Goal: Information Seeking & Learning: Learn about a topic

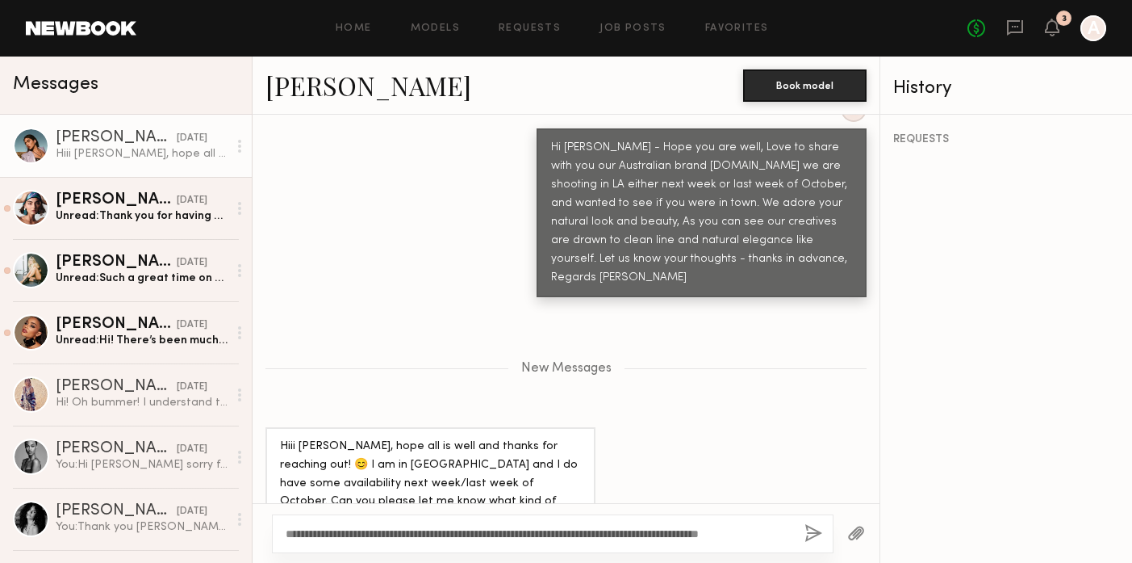
scroll to position [812, 0]
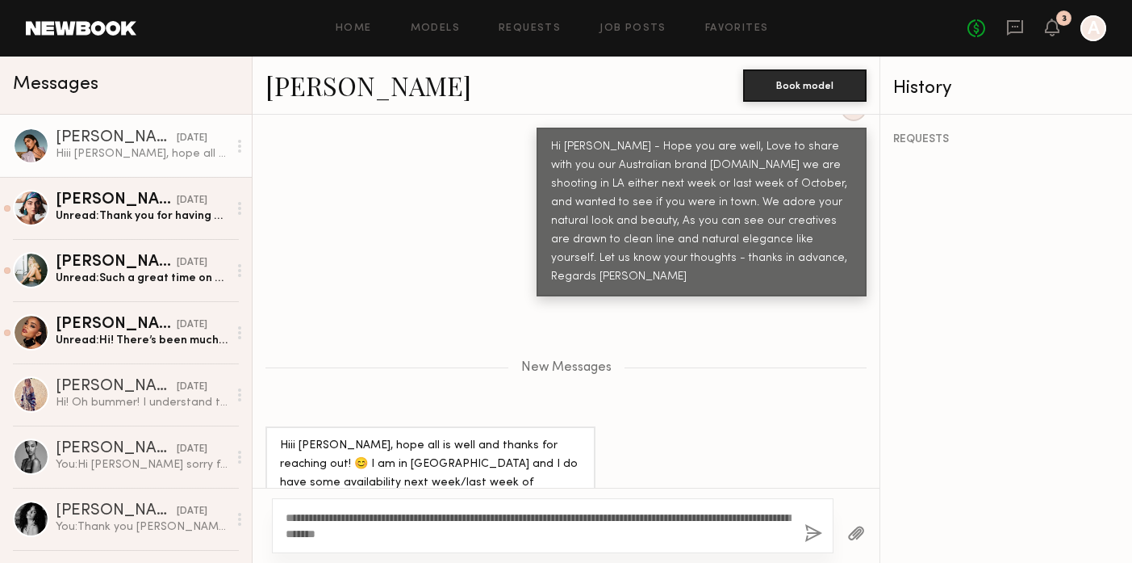
click at [310, 534] on textarea "**********" at bounding box center [539, 525] width 506 height 32
click at [444, 529] on textarea "**********" at bounding box center [539, 525] width 506 height 32
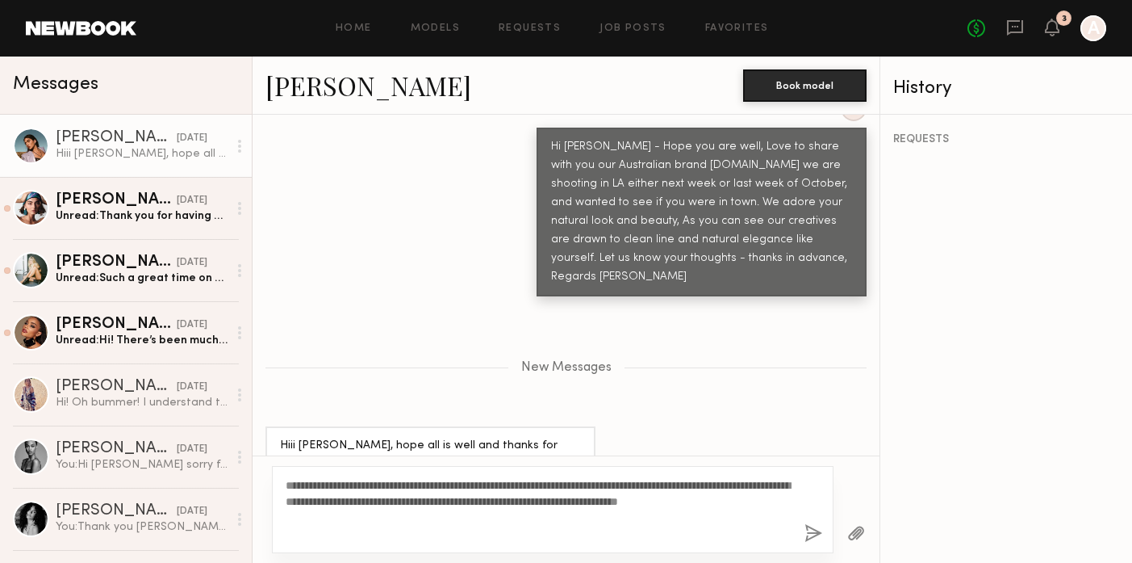
type textarea "**********"
click at [808, 525] on button "button" at bounding box center [814, 534] width 18 height 20
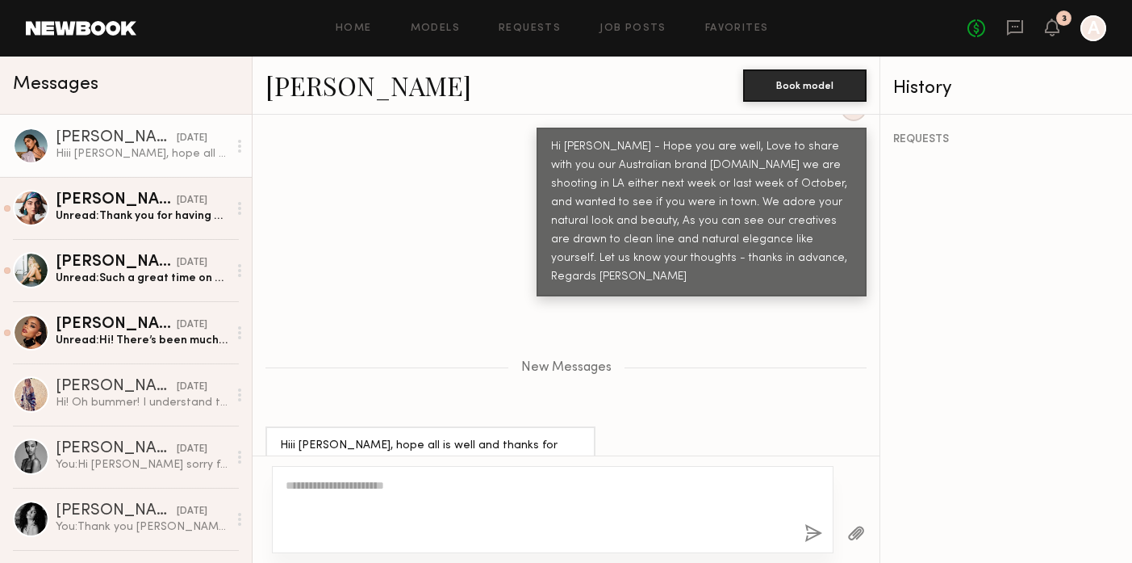
scroll to position [944, 0]
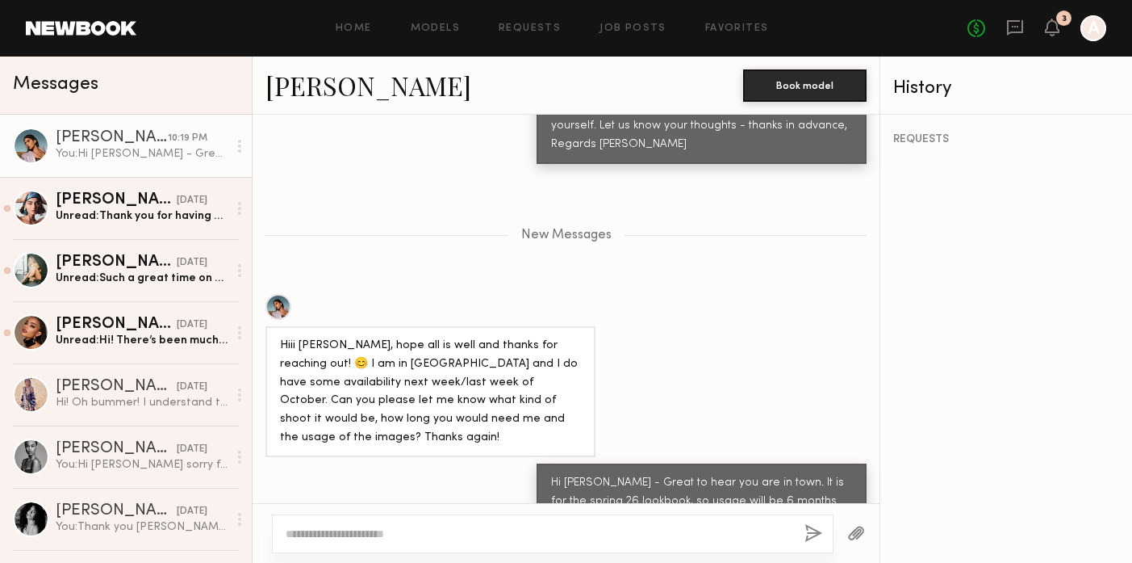
click at [280, 294] on div at bounding box center [279, 307] width 26 height 26
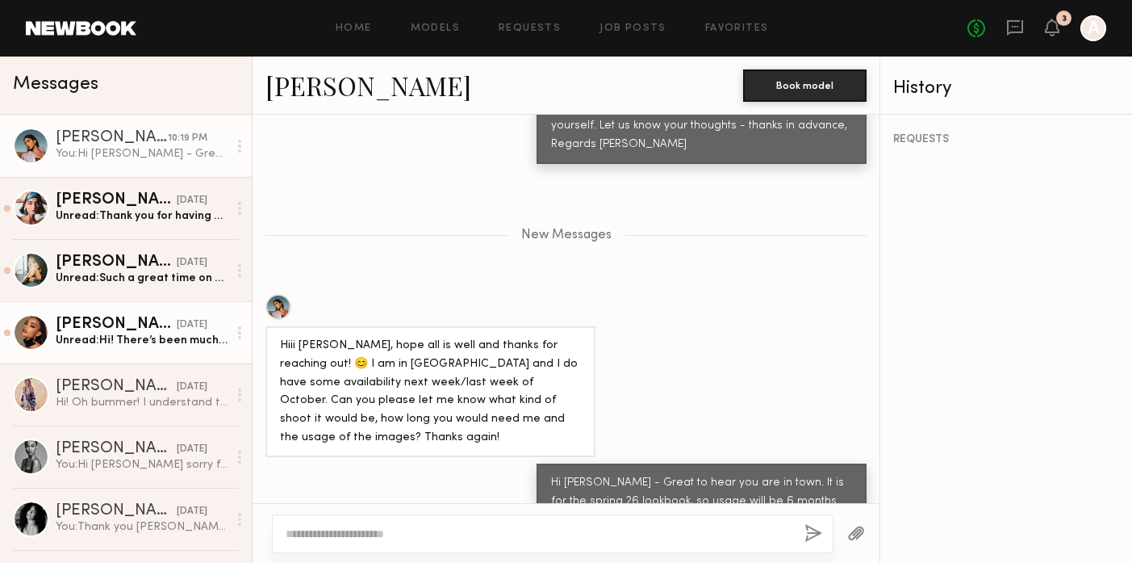
click at [119, 313] on link "Juliette N. 08/16/2024 Unread: Hi! There’s been much back and forth but if you …" at bounding box center [126, 332] width 252 height 62
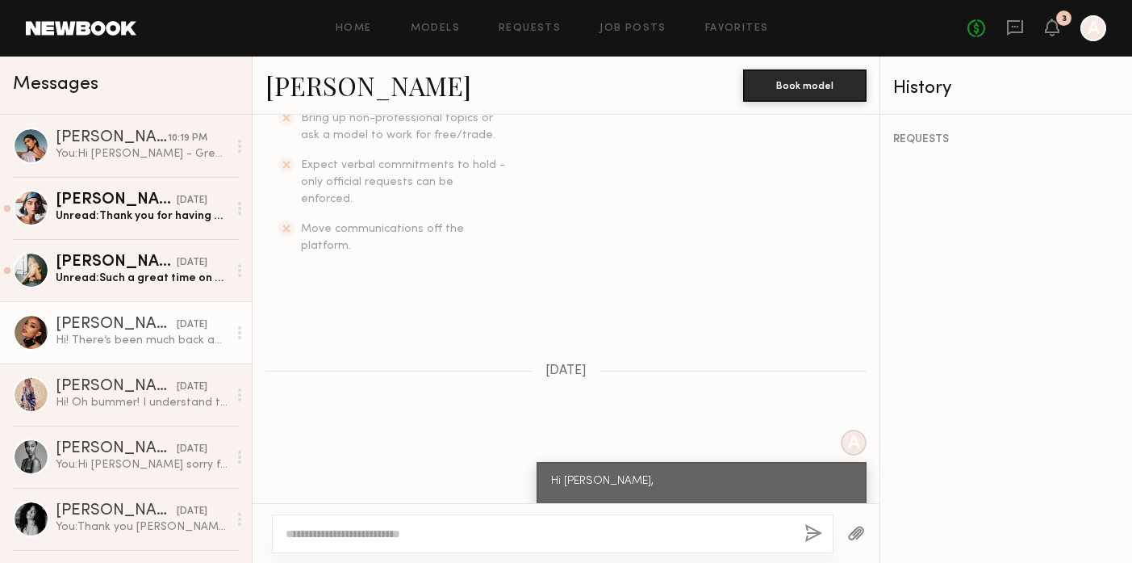
scroll to position [476, 0]
click at [311, 94] on link "Juliette N." at bounding box center [369, 85] width 206 height 35
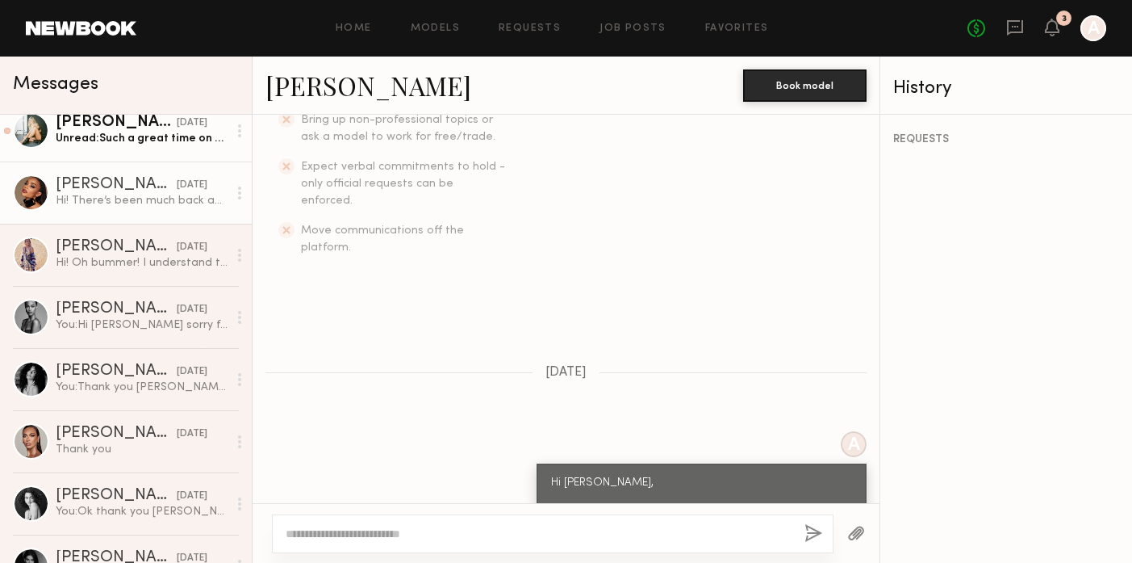
scroll to position [174, 0]
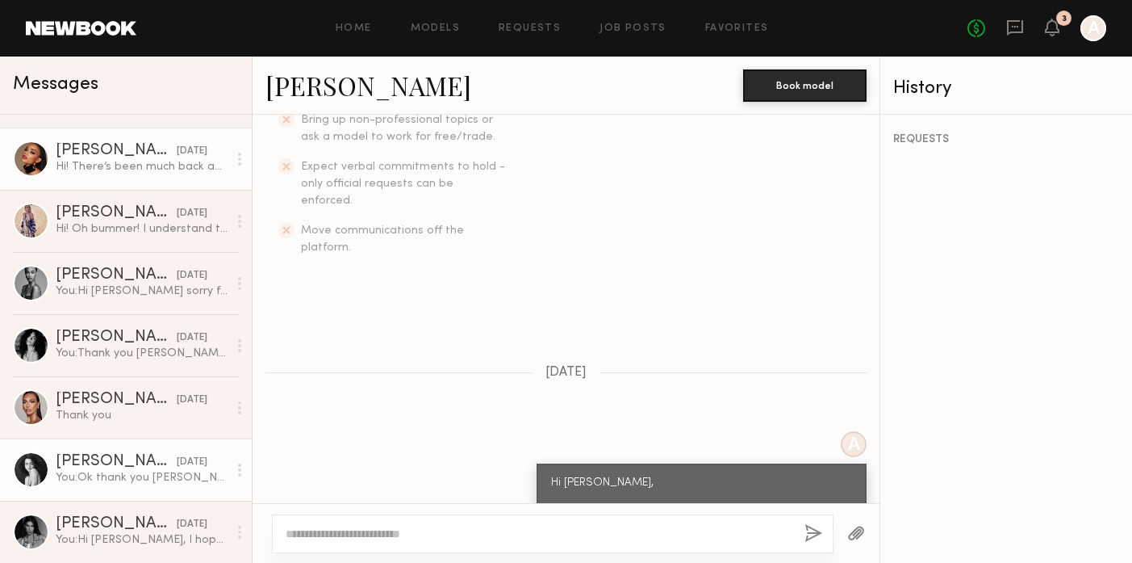
click at [102, 471] on div "You: Ok thank you Paige for letting me know - that is unfortunately not the pos…" at bounding box center [142, 477] width 172 height 15
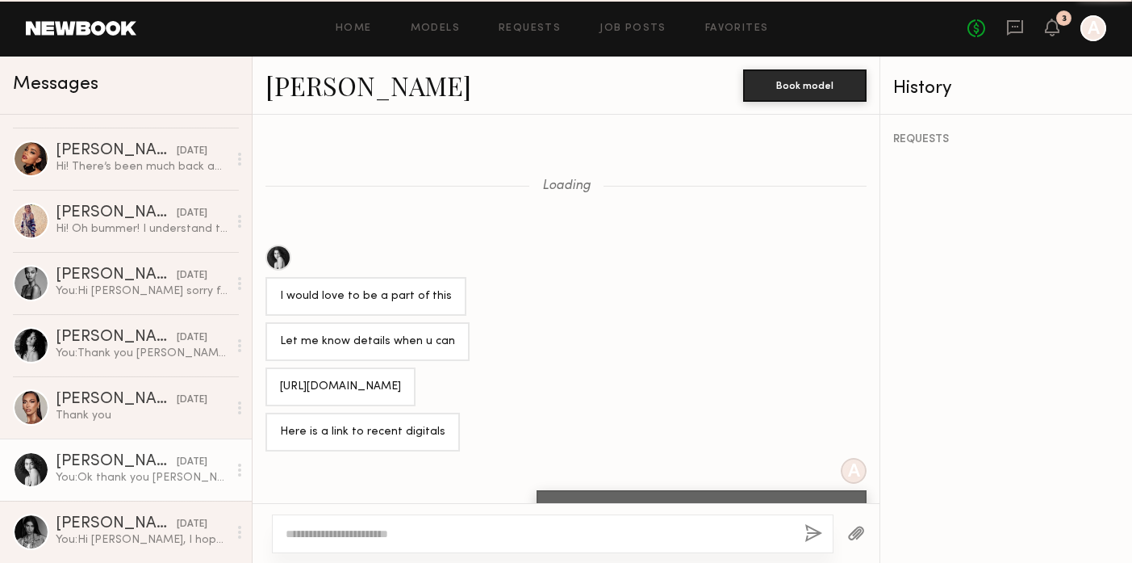
scroll to position [797, 0]
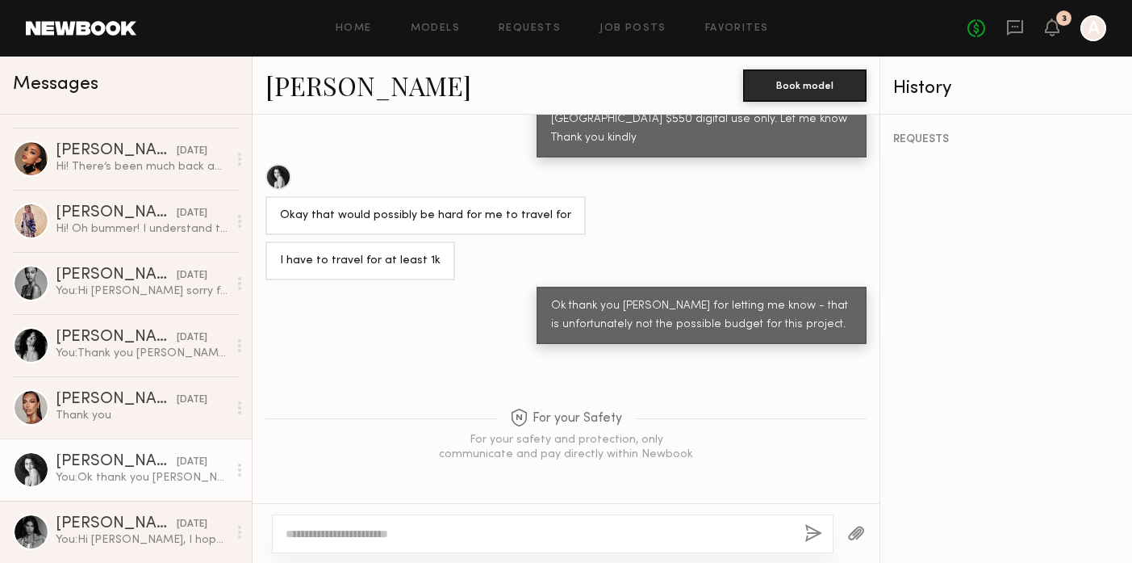
click at [314, 90] on link "Paige F." at bounding box center [369, 85] width 206 height 35
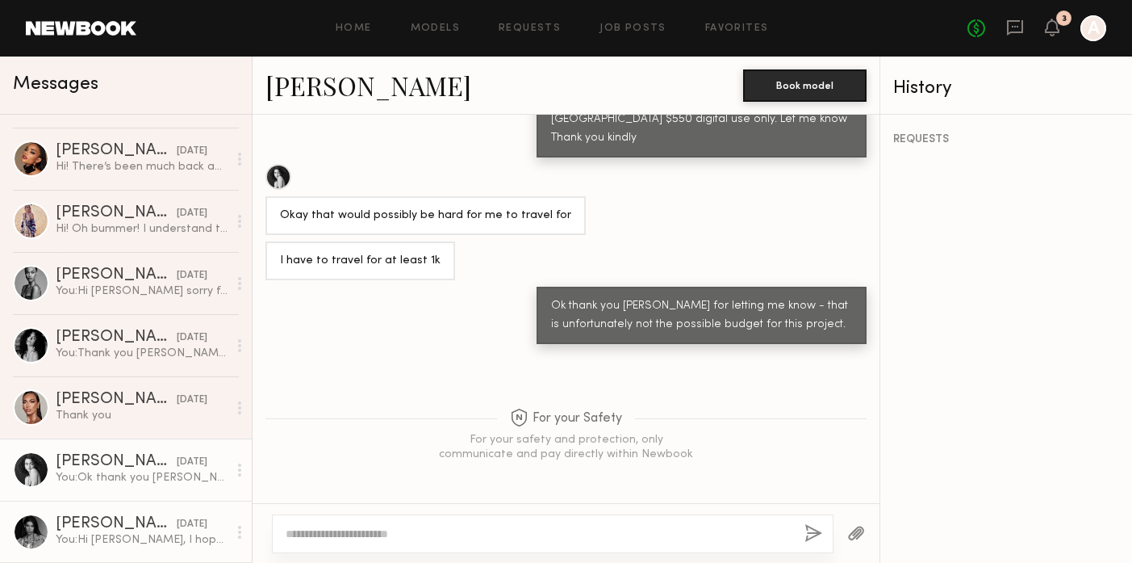
click at [116, 527] on div "McKenzie M." at bounding box center [116, 524] width 121 height 16
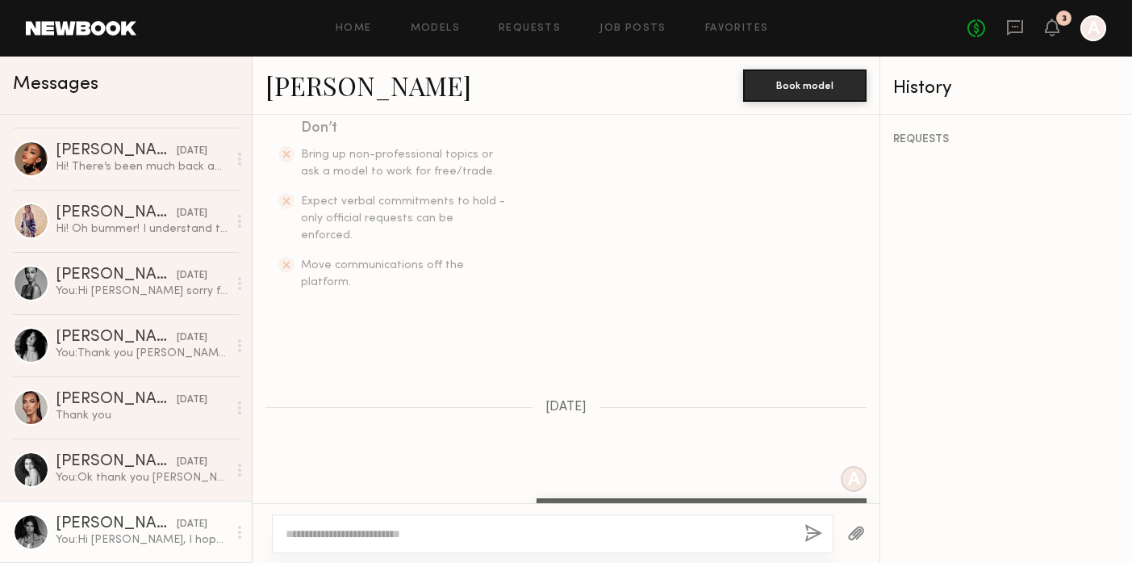
scroll to position [533, 0]
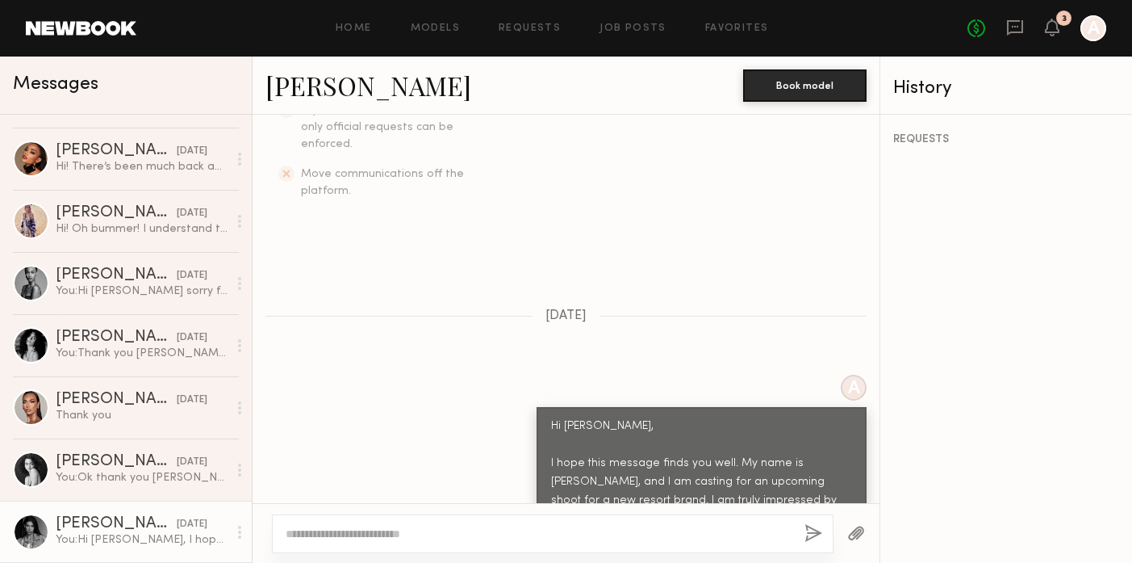
click at [346, 84] on link "McKenzie M." at bounding box center [369, 85] width 206 height 35
click at [430, 27] on link "Models" at bounding box center [435, 28] width 49 height 10
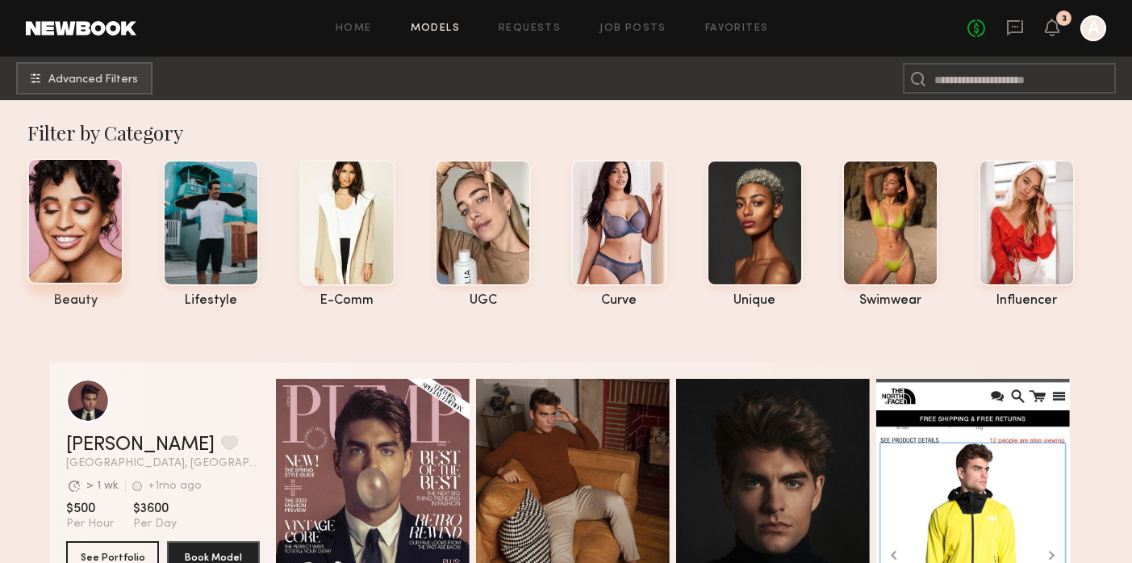
click at [74, 274] on div at bounding box center [75, 221] width 96 height 126
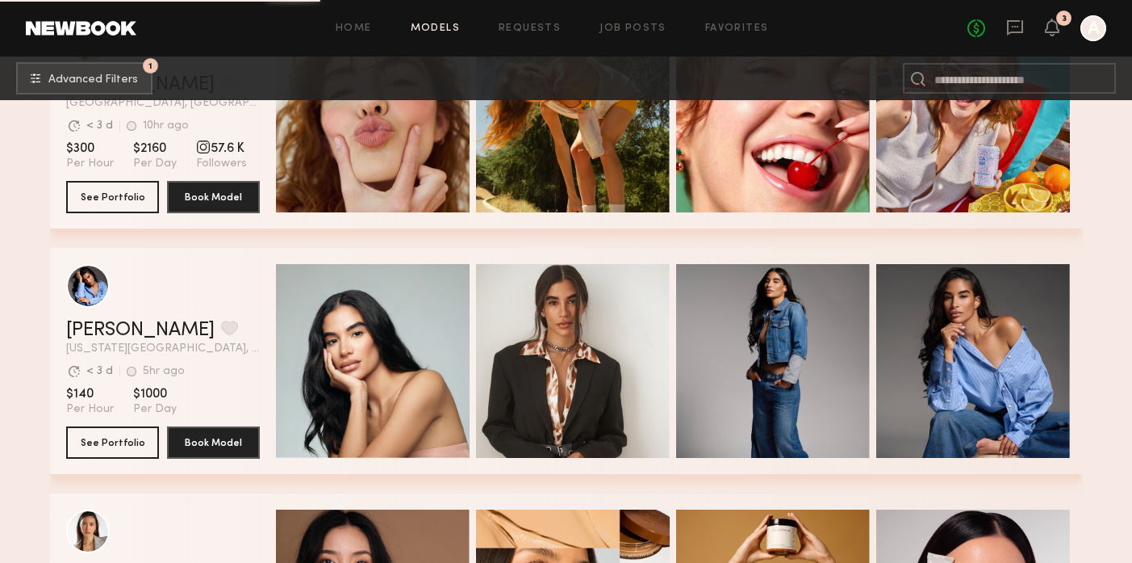
scroll to position [2415, 0]
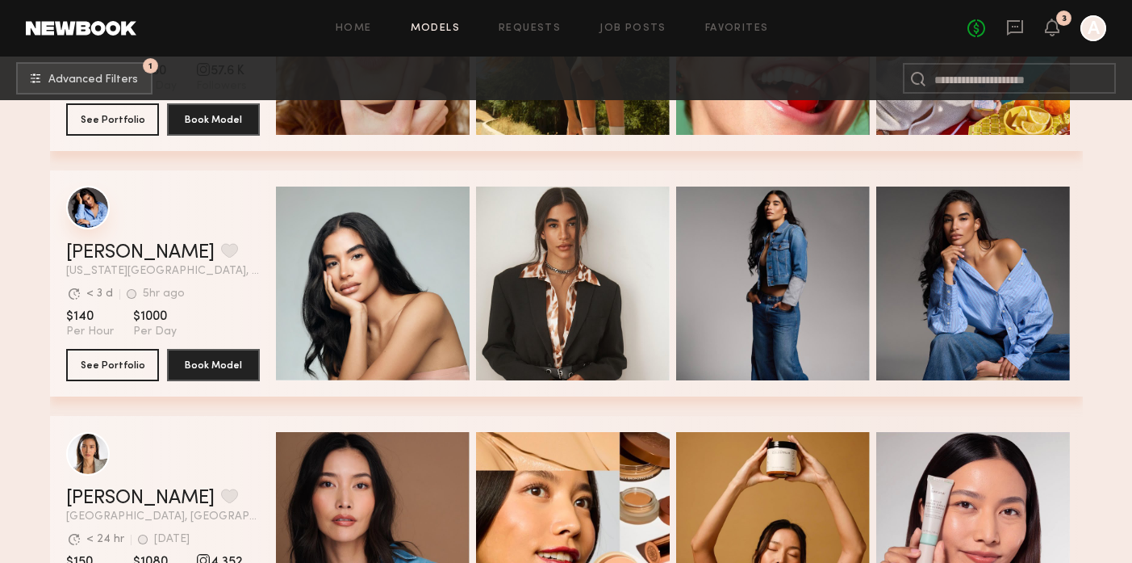
click at [86, 216] on div "grid" at bounding box center [88, 208] width 44 height 44
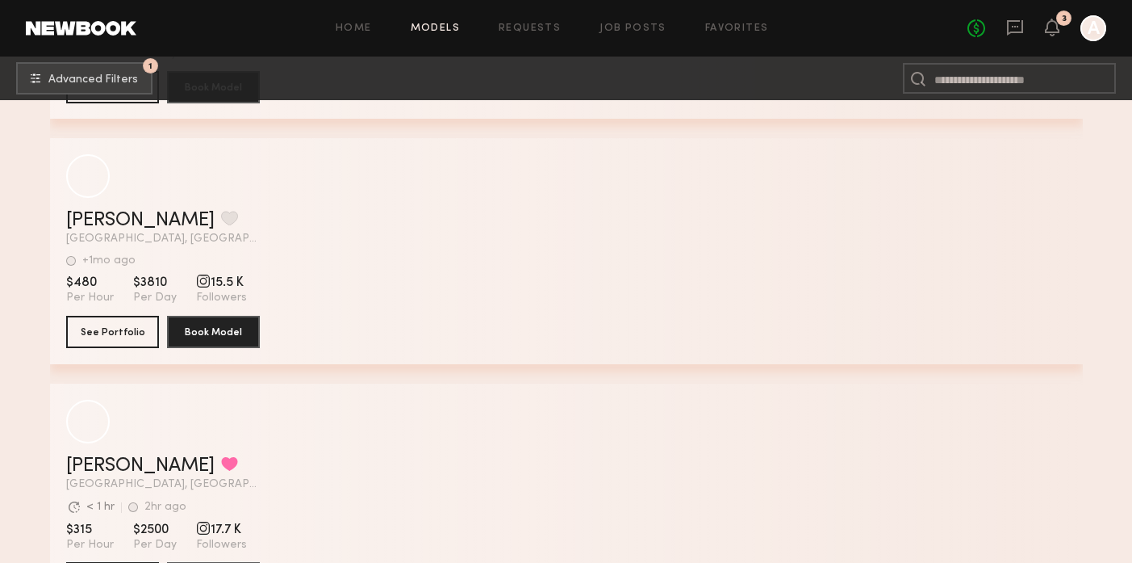
scroll to position [16377, 0]
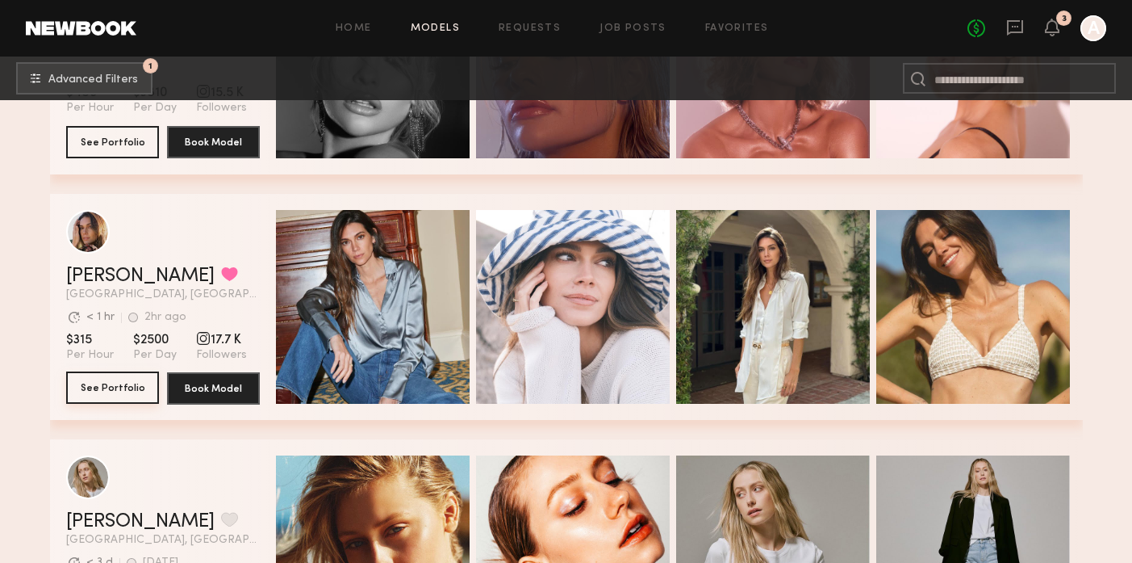
click at [124, 387] on button "See Portfolio" at bounding box center [112, 387] width 93 height 32
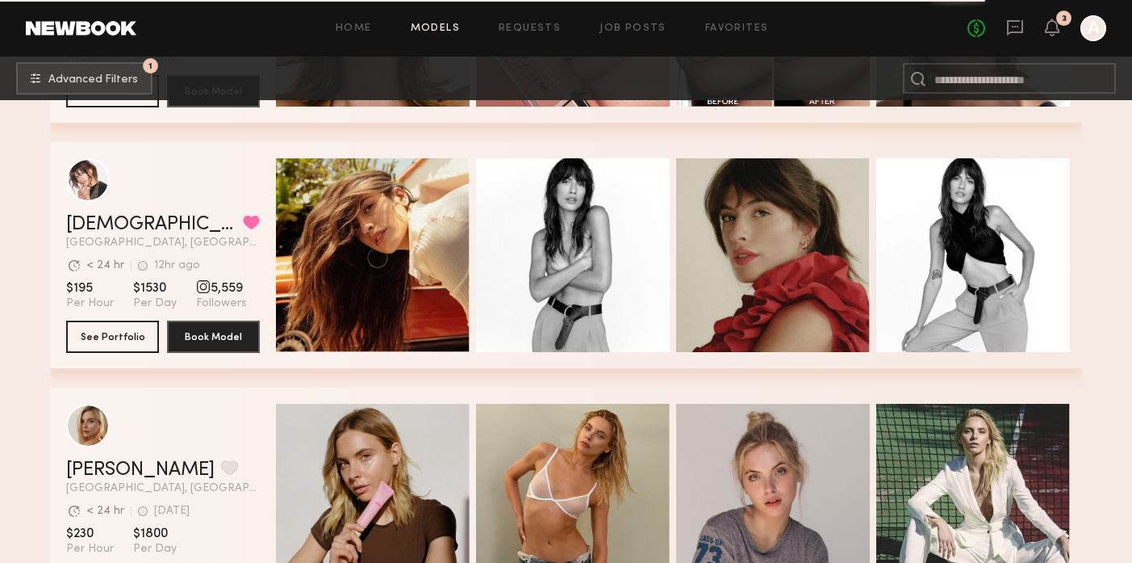
scroll to position [20466, 0]
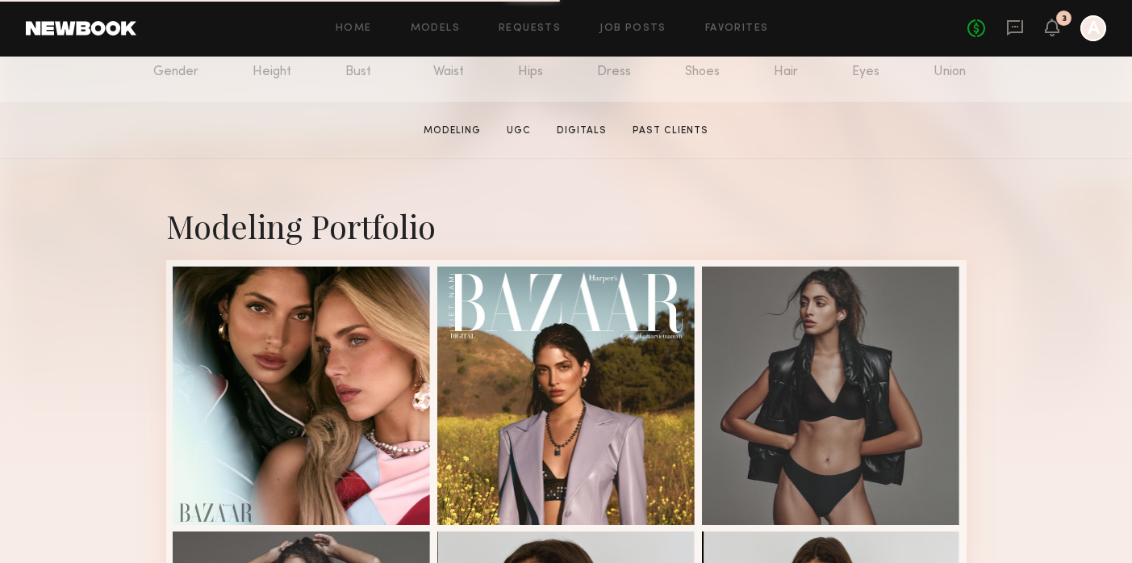
scroll to position [232, 0]
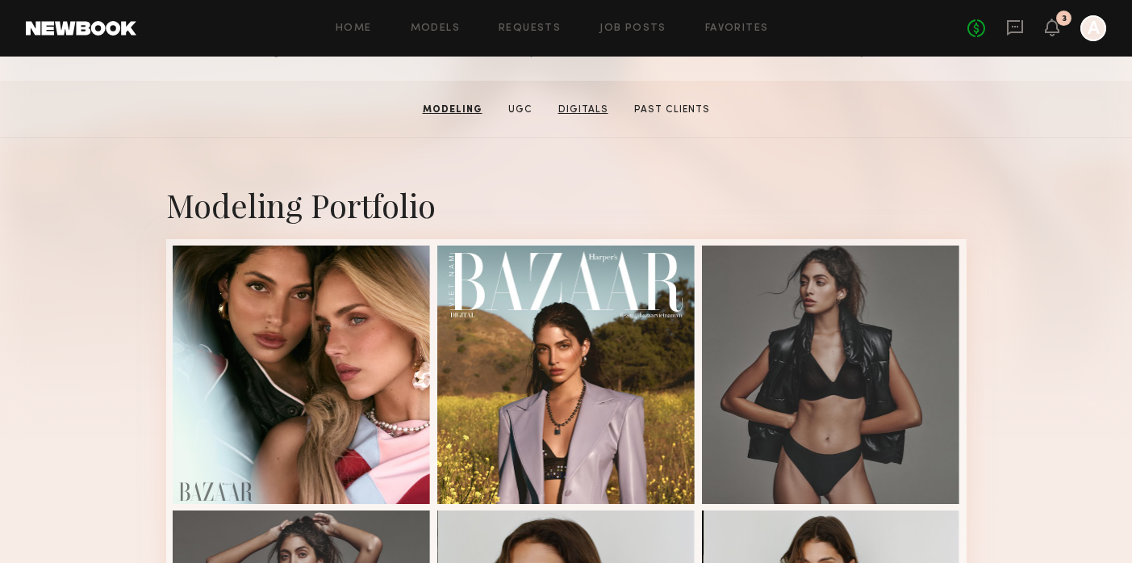
click at [592, 107] on link "Digitals" at bounding box center [583, 110] width 63 height 15
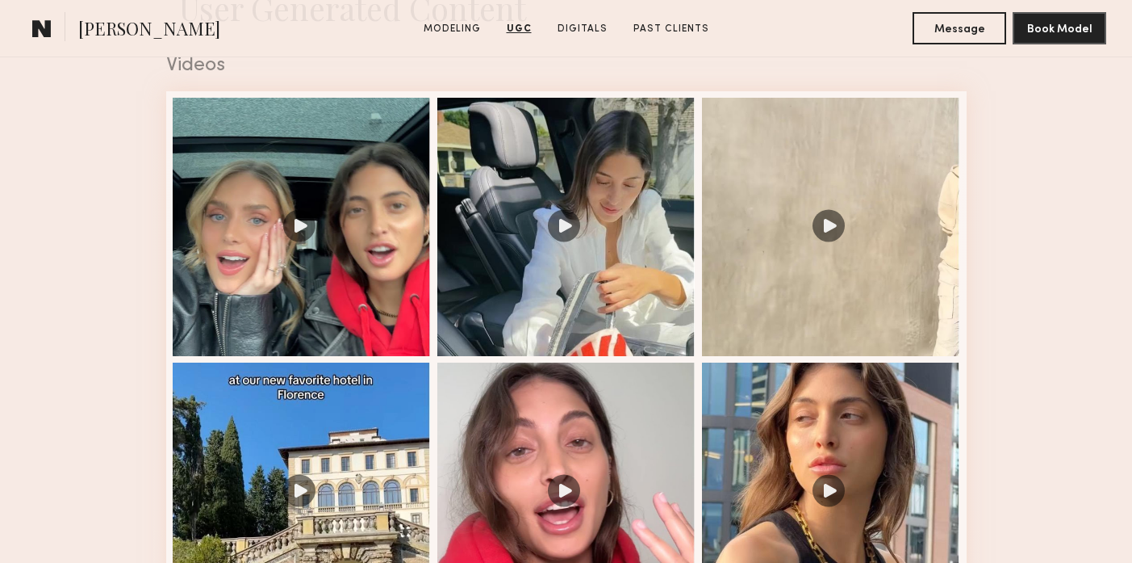
scroll to position [1656, 0]
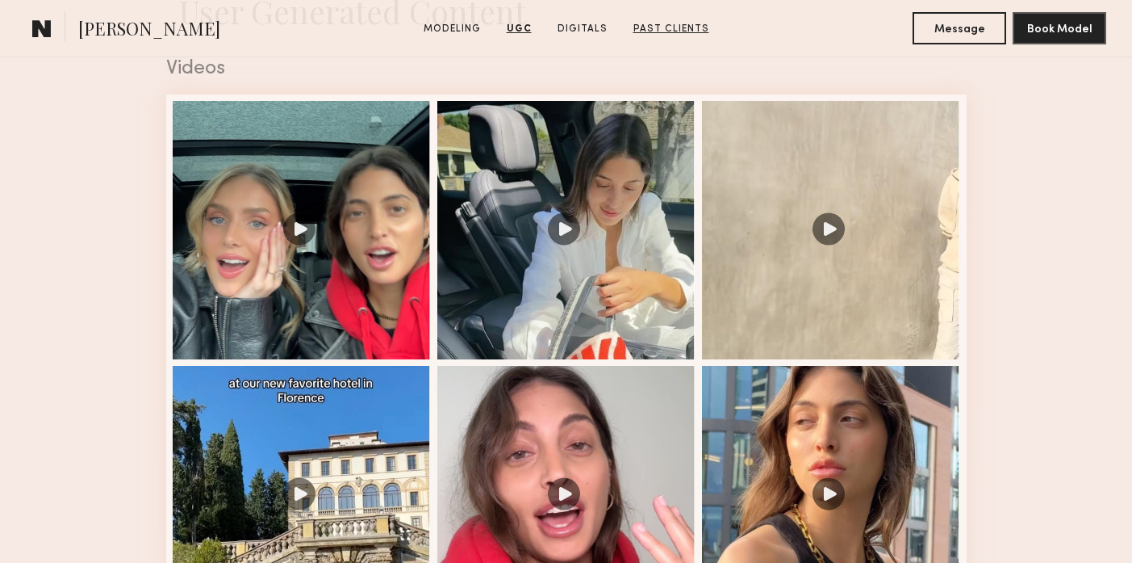
click at [642, 27] on link "Past Clients" at bounding box center [671, 29] width 89 height 15
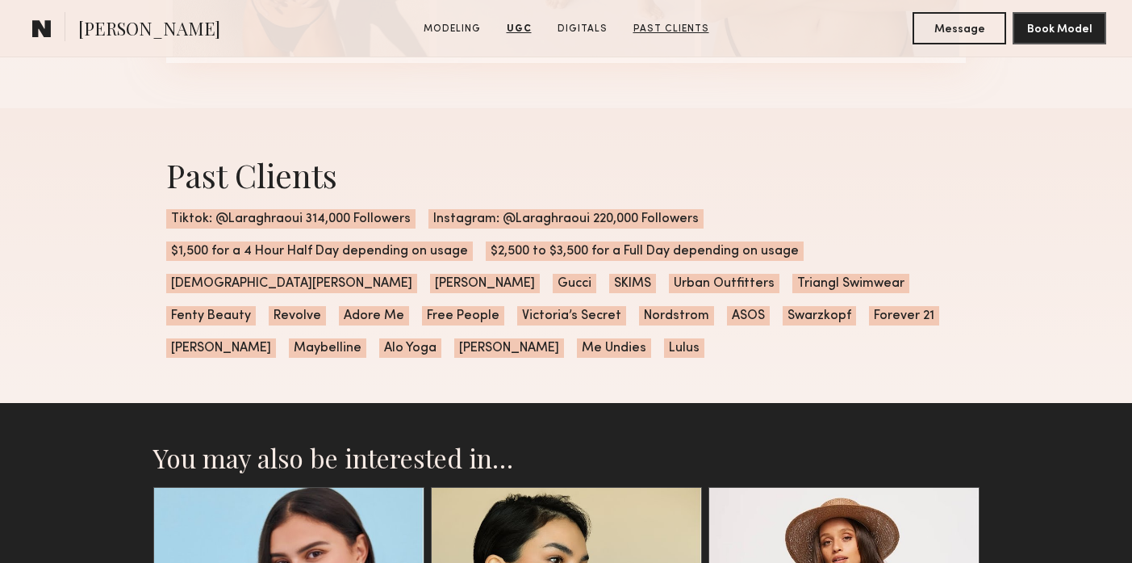
scroll to position [4590, 0]
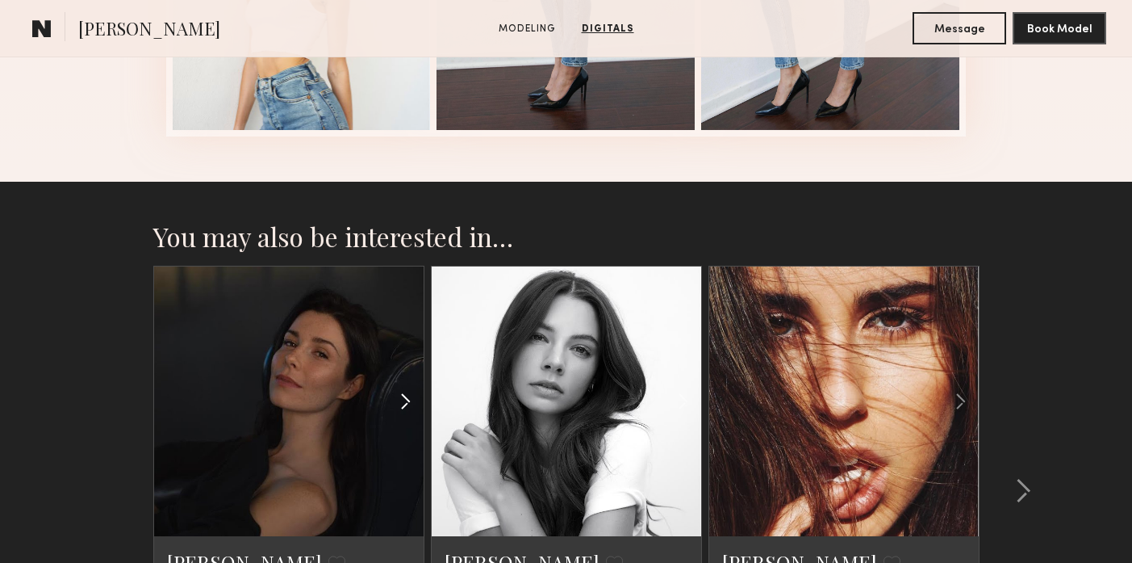
scroll to position [2239, 0]
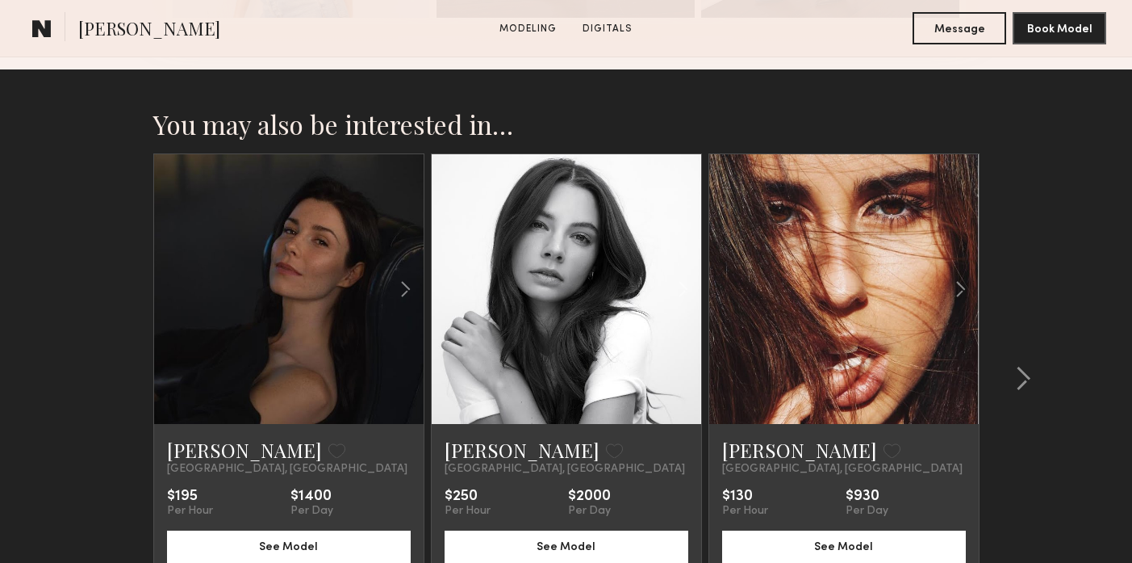
click at [792, 310] on div at bounding box center [844, 289] width 270 height 270
click at [818, 548] on button "See Model" at bounding box center [844, 545] width 244 height 32
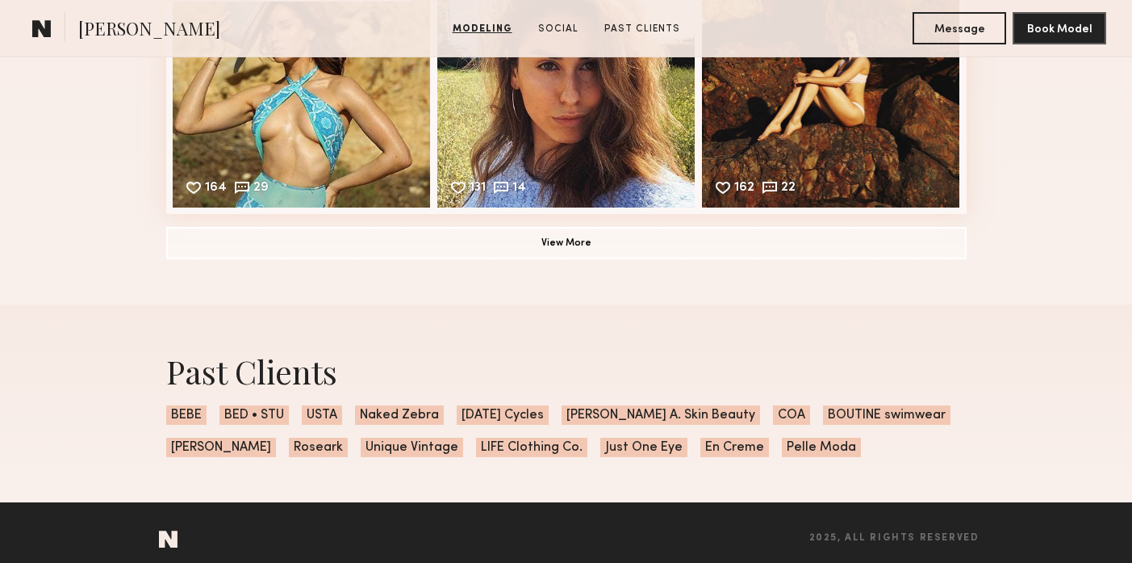
scroll to position [2074, 0]
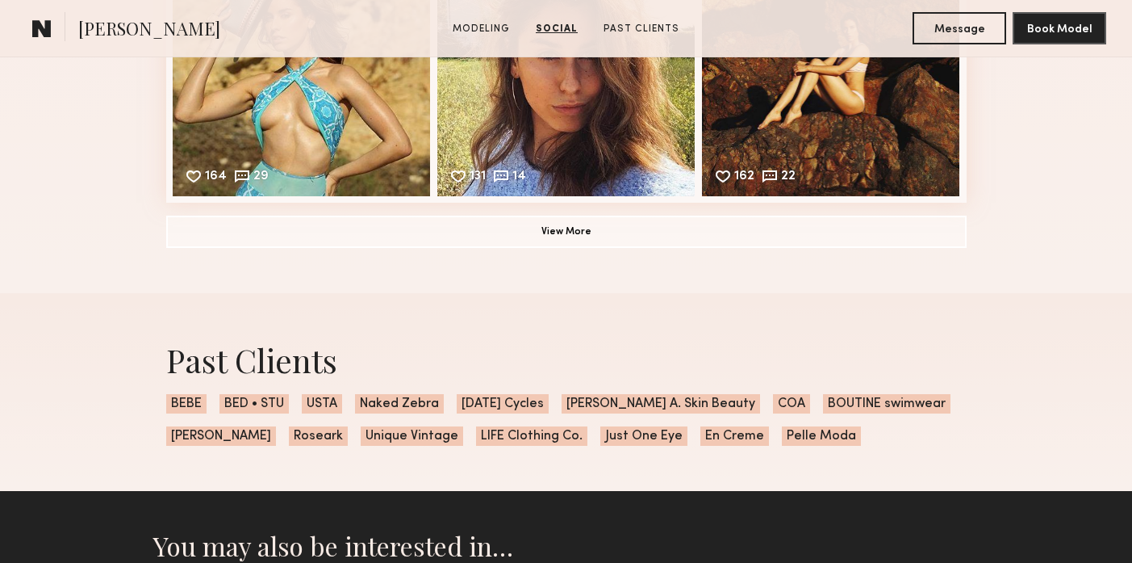
click at [45, 24] on common-icon at bounding box center [41, 28] width 19 height 21
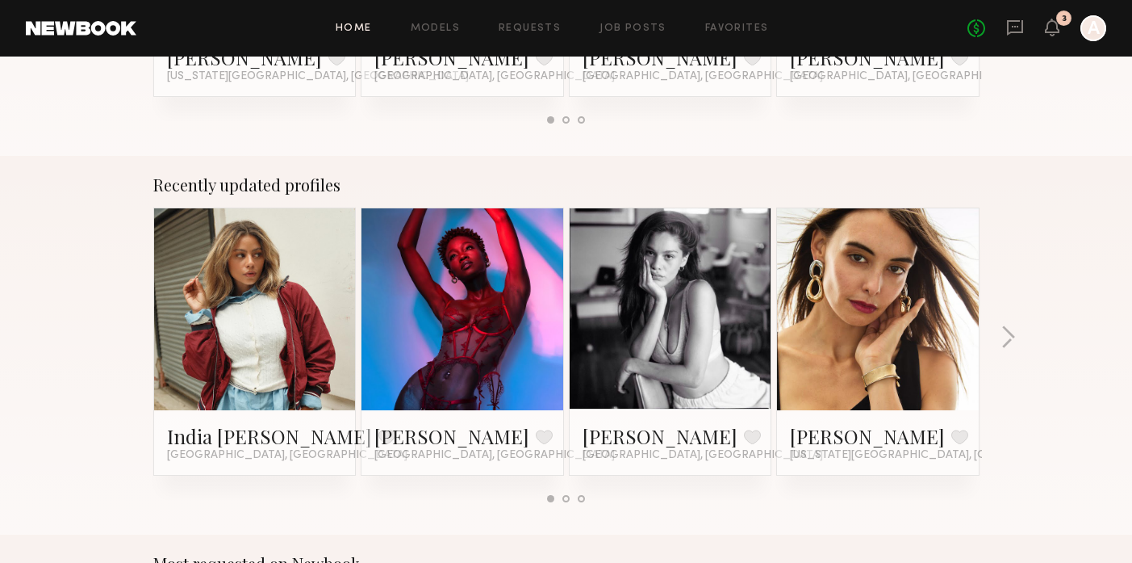
scroll to position [935, 0]
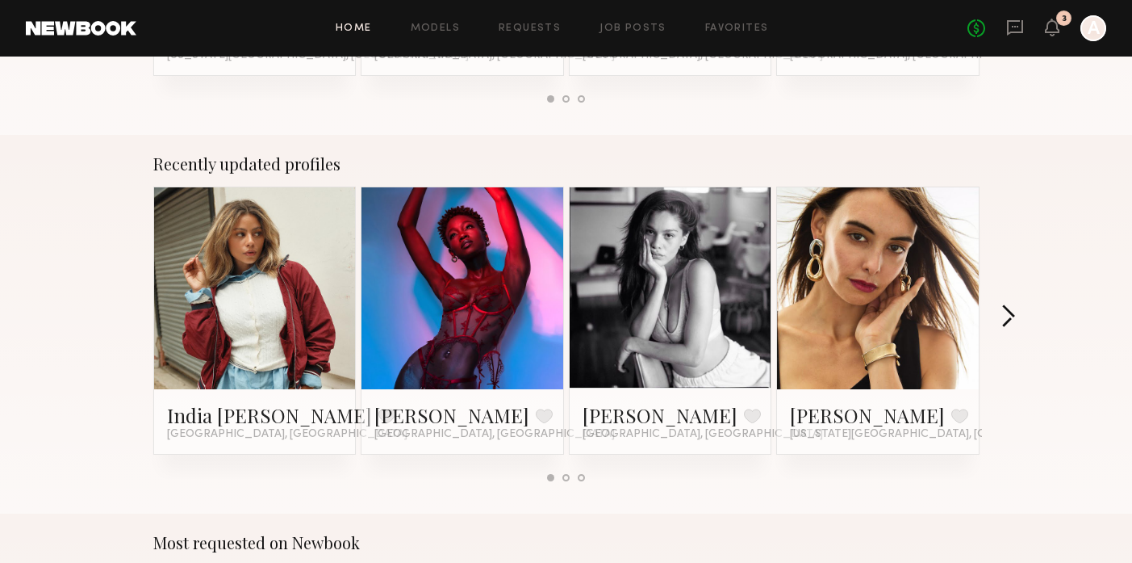
click at [1006, 312] on button "button" at bounding box center [1008, 317] width 15 height 27
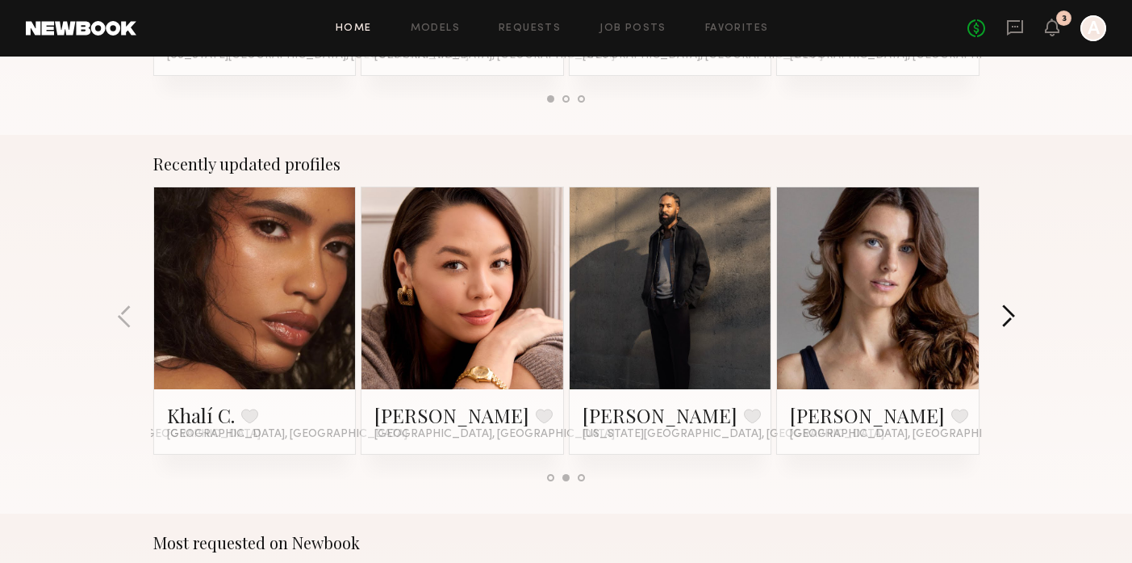
click at [1006, 313] on button "button" at bounding box center [1008, 317] width 15 height 27
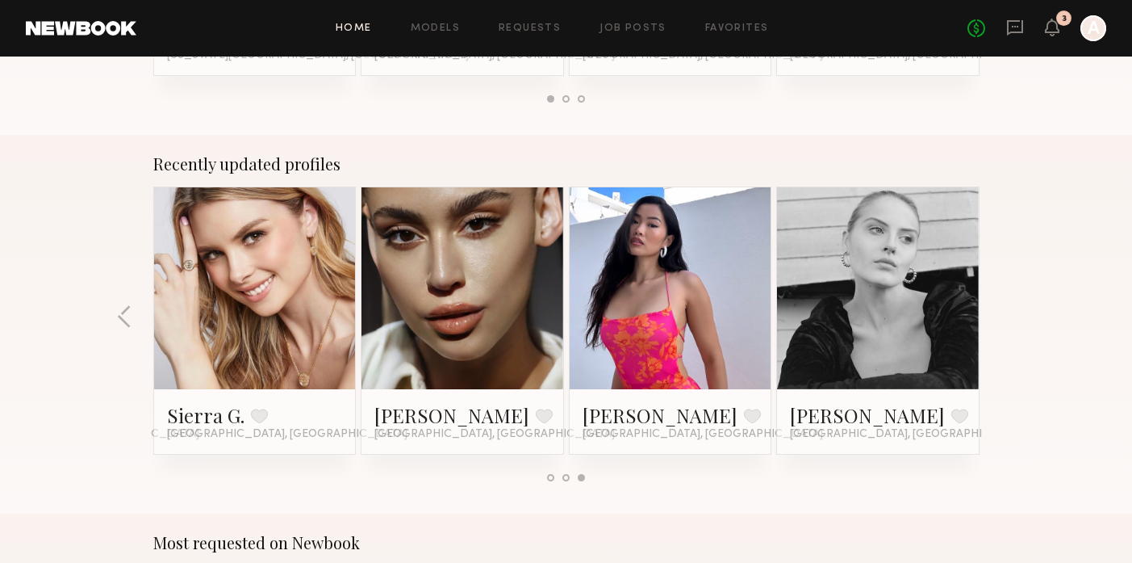
click at [1006, 313] on div "Recently updated profiles India Rae H. Favorite Los Angeles, CA MicQui M. Favor…" at bounding box center [566, 324] width 1132 height 379
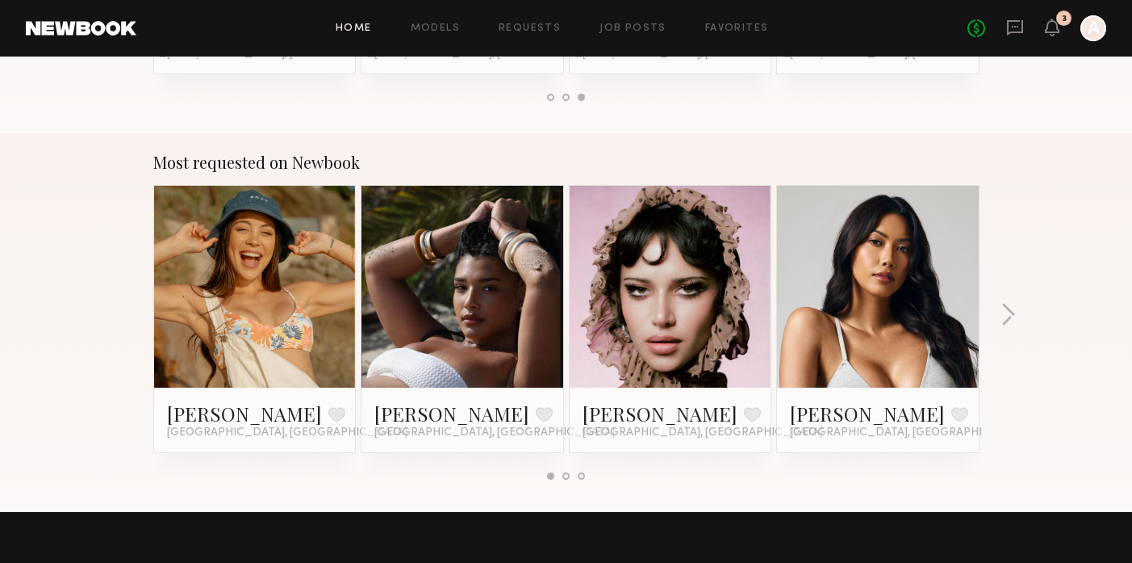
scroll to position [1337, 0]
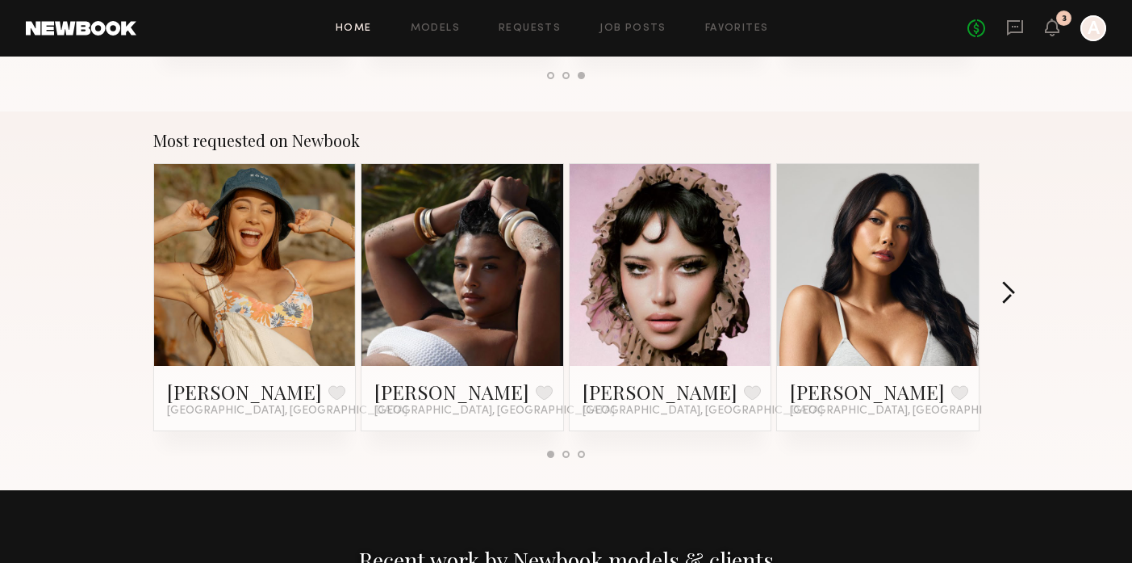
click at [1011, 295] on button "button" at bounding box center [1008, 294] width 15 height 27
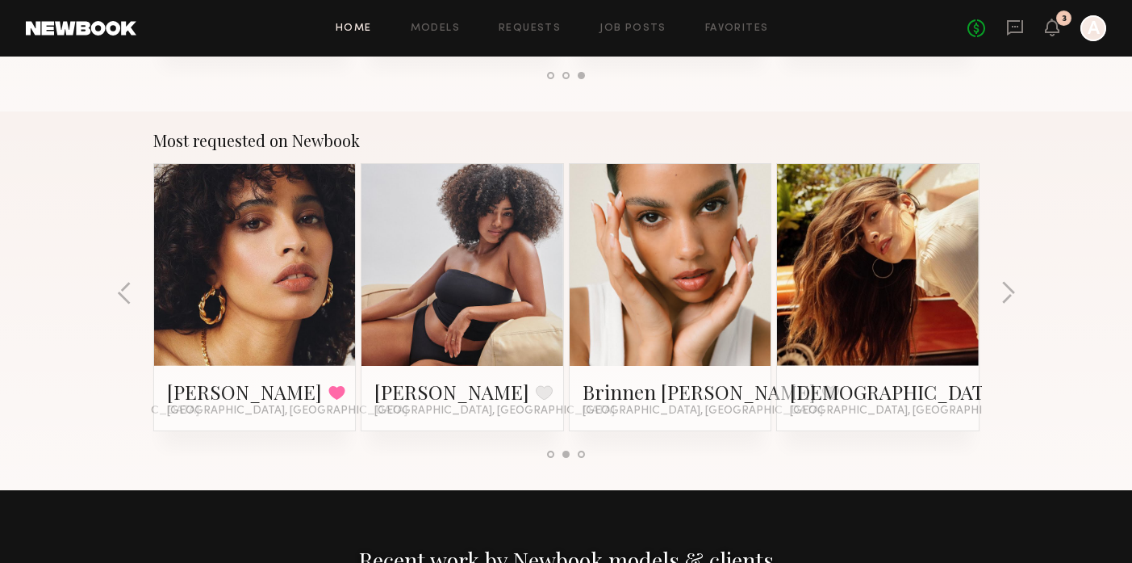
click at [709, 301] on link at bounding box center [670, 265] width 98 height 202
click at [924, 265] on link at bounding box center [878, 265] width 98 height 202
click at [1003, 291] on button "button" at bounding box center [1008, 294] width 15 height 27
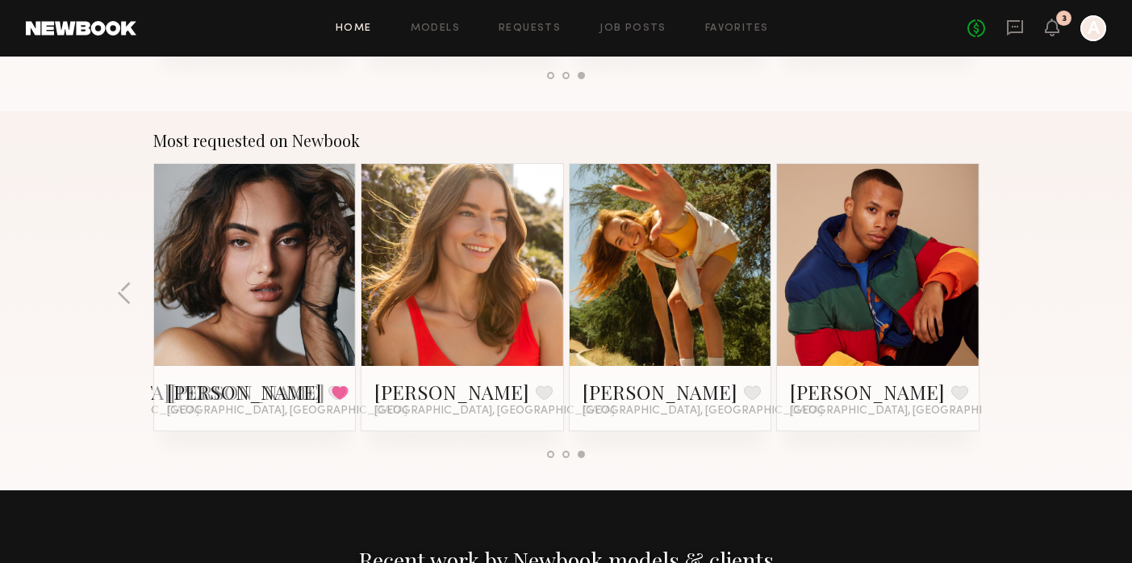
click at [465, 283] on link at bounding box center [462, 265] width 98 height 202
